Goal: Go to known website: Access a specific website the user already knows

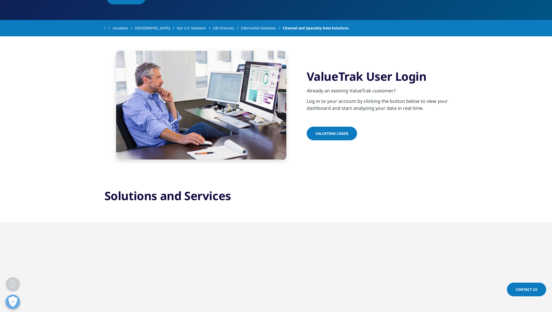
scroll to position [213, 0]
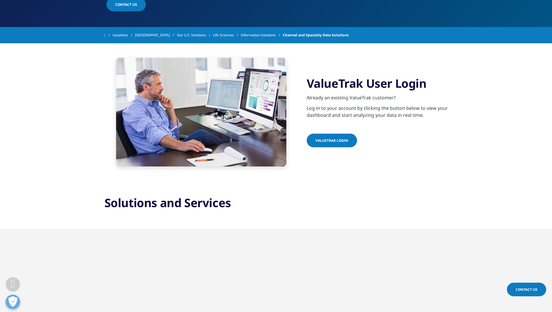
click at [322, 140] on span "VALUETRAK LOGIN" at bounding box center [331, 140] width 33 height 5
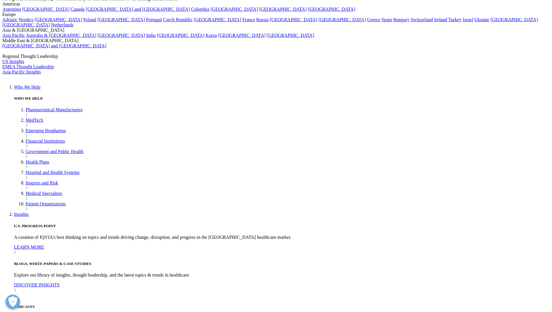
scroll to position [110, 0]
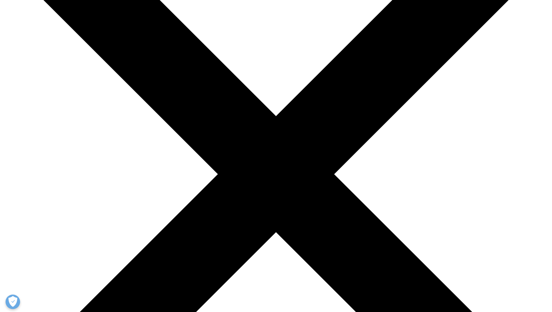
scroll to position [165, 0]
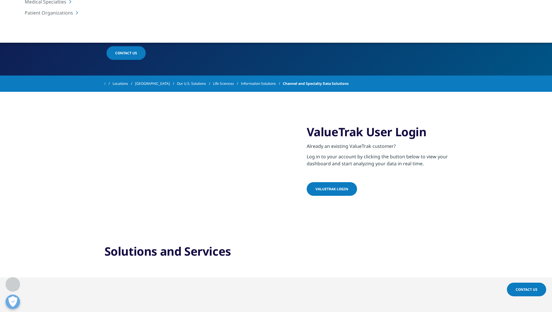
click at [343, 187] on span "VALUETRAK LOGIN" at bounding box center [331, 189] width 33 height 5
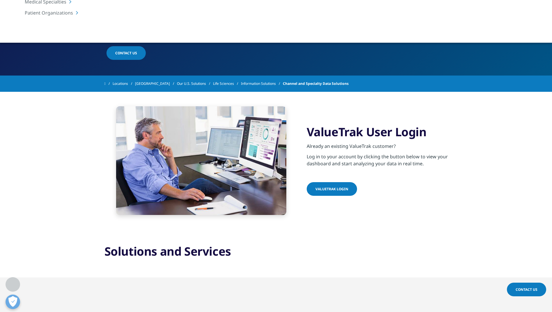
click at [331, 194] on link "VALUETRAK LOGIN" at bounding box center [331, 189] width 50 height 14
